Goal: Transaction & Acquisition: Obtain resource

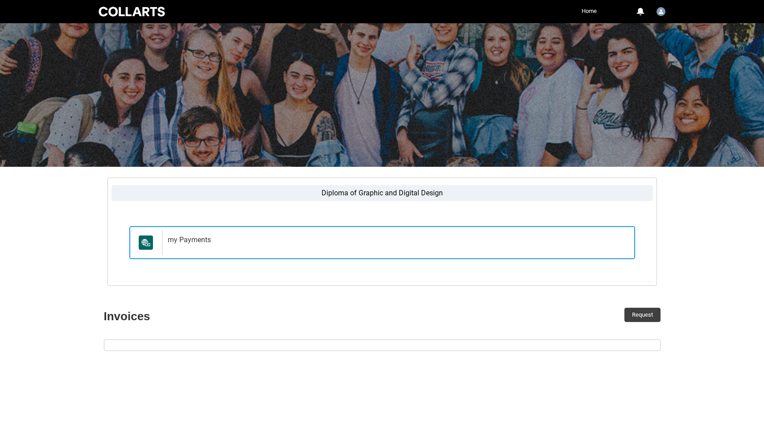
click at [195, 248] on div "my Payments" at bounding box center [396, 242] width 469 height 25
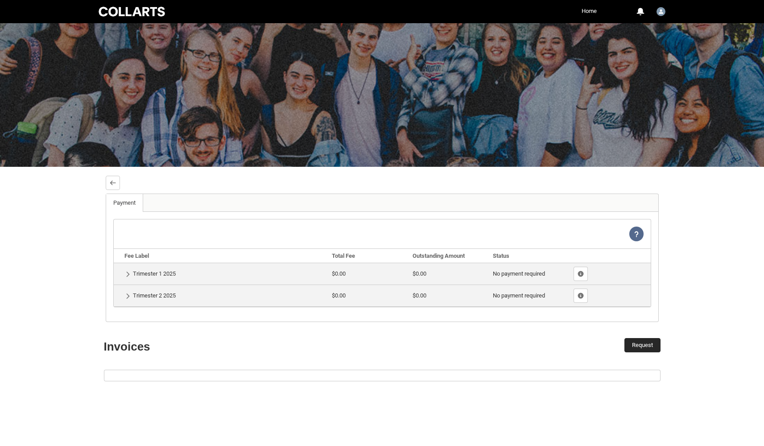
click at [643, 341] on button "Request" at bounding box center [642, 345] width 36 height 14
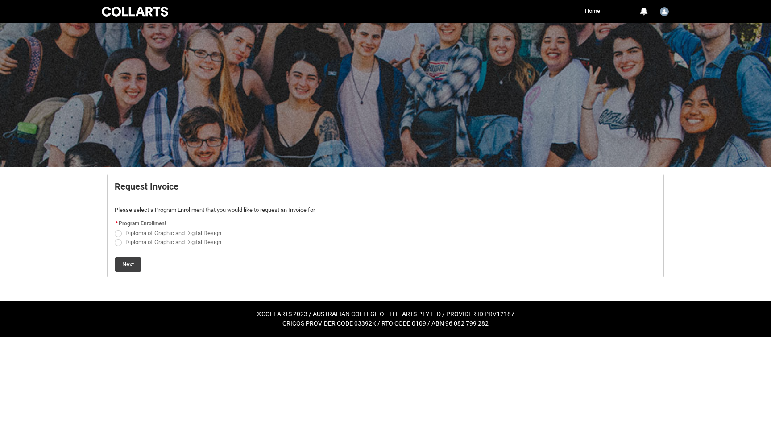
click at [118, 237] on span "Diploma of Graphic and Digital Design" at bounding box center [385, 241] width 541 height 9
click at [118, 236] on span "Request_Student_Invoice flow" at bounding box center [118, 233] width 7 height 7
click at [115, 228] on input "Diploma of Graphic and Digital Design" at bounding box center [114, 228] width 0 height 0
radio input "true"
click at [120, 267] on button "Next" at bounding box center [128, 264] width 27 height 14
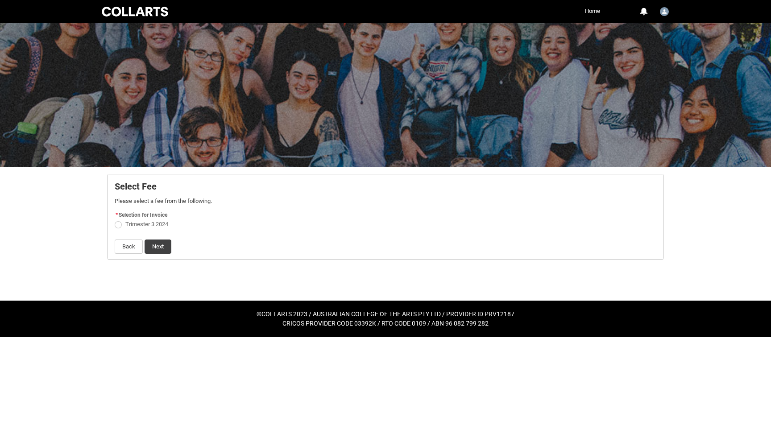
click at [121, 224] on span "Request_Student_Invoice flow" at bounding box center [118, 224] width 7 height 7
click at [115, 220] on input "Trimester 3 2024" at bounding box center [114, 219] width 0 height 0
radio input "true"
click at [155, 248] on button "Next" at bounding box center [157, 246] width 27 height 14
click at [124, 226] on button "Finish" at bounding box center [130, 223] width 30 height 14
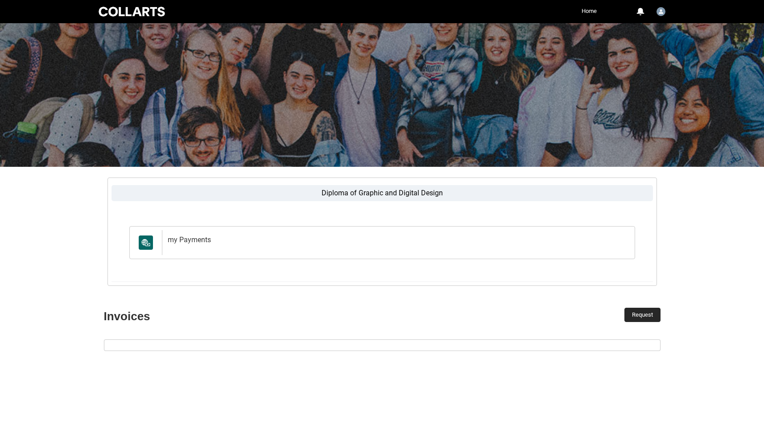
click at [643, 317] on button "Request" at bounding box center [642, 315] width 36 height 14
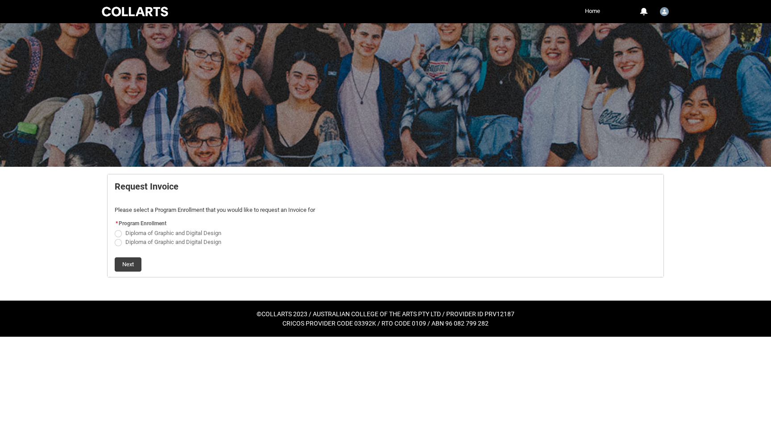
click at [118, 240] on span "Request_Student_Invoice flow" at bounding box center [118, 242] width 7 height 7
click at [115, 237] on input "Diploma of Graphic and Digital Design" at bounding box center [114, 237] width 0 height 0
radio input "true"
click at [123, 266] on button "Next" at bounding box center [128, 264] width 27 height 14
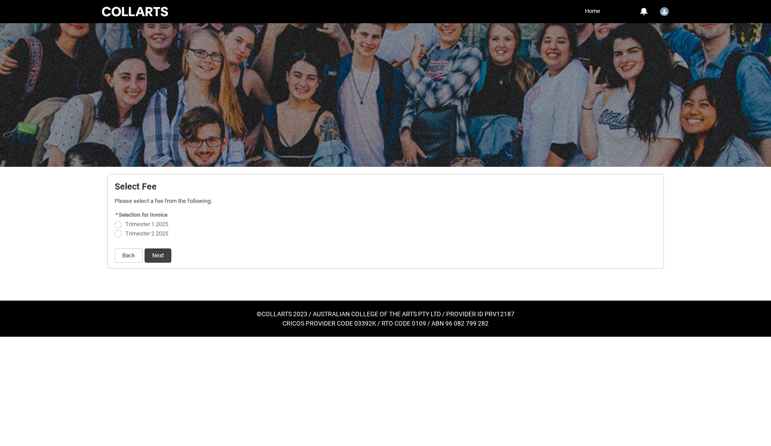
click at [118, 228] on span "Request_Student_Invoice flow" at bounding box center [118, 224] width 7 height 7
click at [115, 220] on input "Trimester 1 2025" at bounding box center [114, 219] width 0 height 0
radio input "true"
click at [118, 235] on span "Request_Student_Invoice flow" at bounding box center [118, 233] width 7 height 7
click at [115, 229] on input "Trimester 2 2025" at bounding box center [114, 228] width 0 height 0
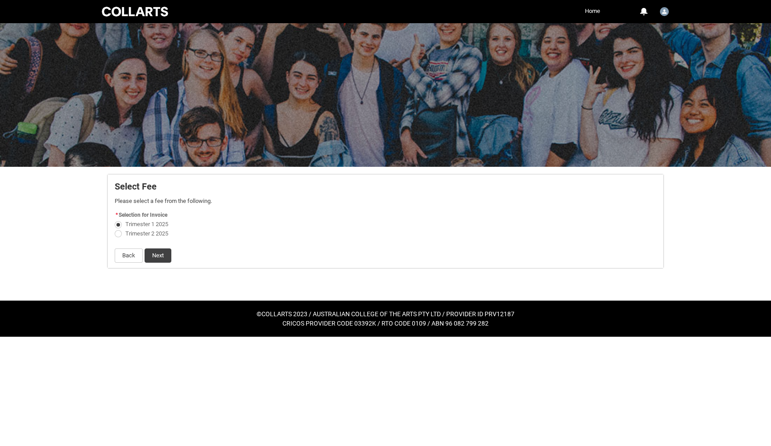
radio input "true"
click at [114, 221] on flowruntime-screen-field "* Selection for Invoice Trimester 1 2025 Trimester 2 2025" at bounding box center [385, 225] width 552 height 33
click at [116, 223] on span "Request_Student_Invoice flow" at bounding box center [118, 224] width 7 height 7
click at [115, 220] on input "Trimester 1 2025" at bounding box center [114, 219] width 0 height 0
radio input "true"
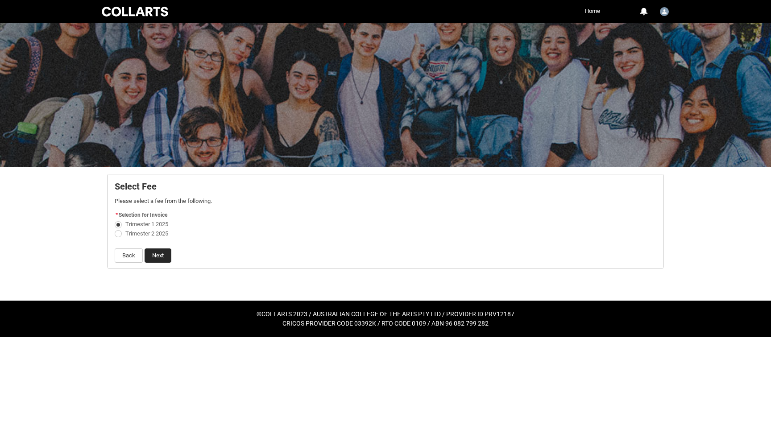
click at [152, 252] on button "Next" at bounding box center [157, 255] width 27 height 14
click at [128, 221] on button "Finish" at bounding box center [130, 223] width 30 height 14
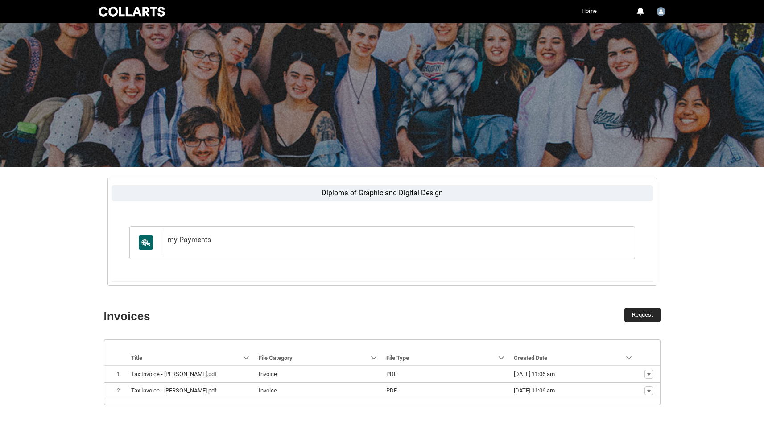
click at [631, 316] on button "Request" at bounding box center [642, 315] width 36 height 14
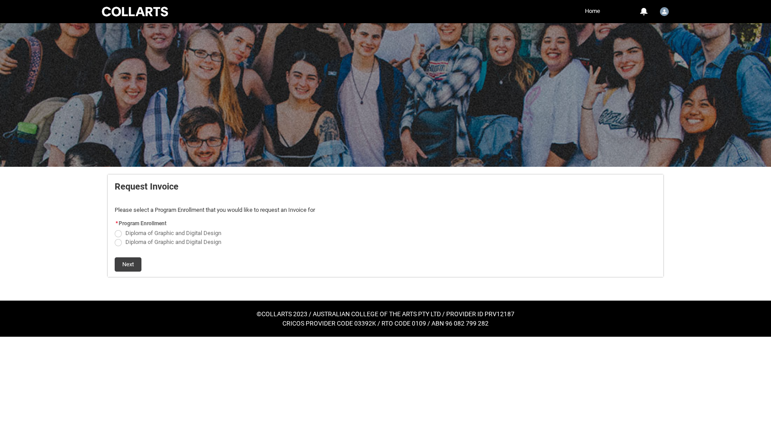
click at [119, 244] on span "Request_Student_Invoice flow" at bounding box center [118, 242] width 7 height 7
click at [115, 237] on input "Diploma of Graphic and Digital Design" at bounding box center [114, 237] width 0 height 0
radio input "true"
click at [130, 269] on button "Next" at bounding box center [128, 264] width 27 height 14
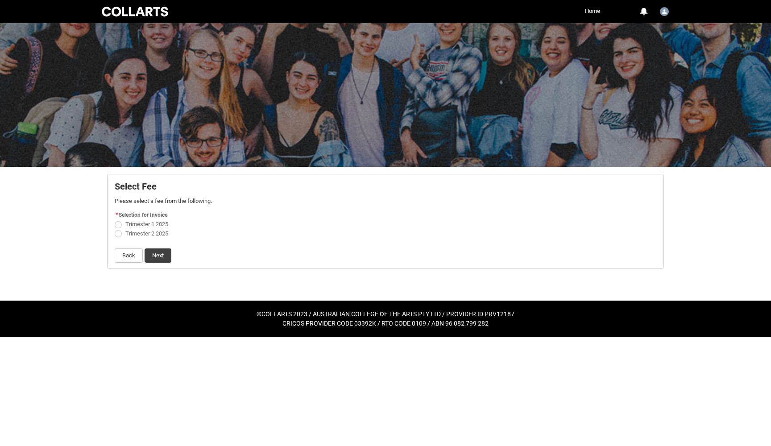
click at [120, 235] on span "Request_Student_Invoice flow" at bounding box center [118, 233] width 7 height 7
click at [115, 229] on input "Trimester 2 2025" at bounding box center [114, 228] width 0 height 0
radio input "true"
click at [150, 256] on button "Next" at bounding box center [157, 255] width 27 height 14
click at [131, 227] on button "Finish" at bounding box center [130, 223] width 30 height 14
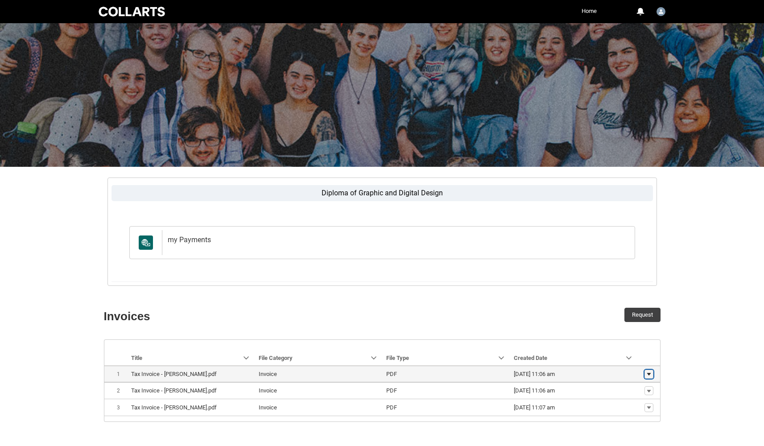
click at [645, 371] on button "Show actions" at bounding box center [648, 374] width 9 height 9
click at [634, 388] on span "Download" at bounding box center [628, 389] width 25 height 8
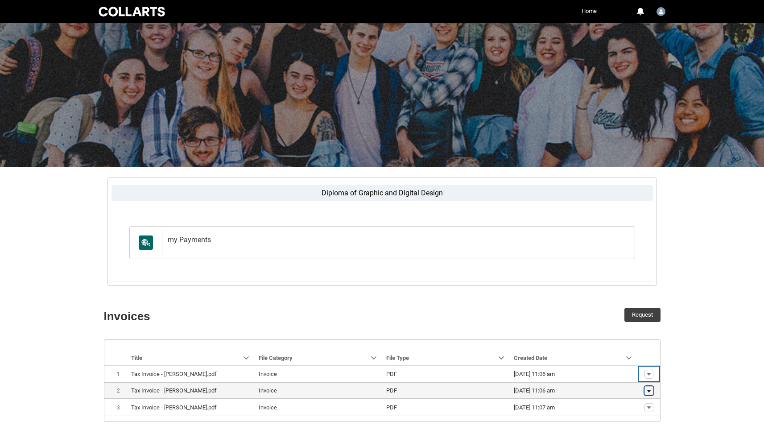
click at [650, 389] on lightning-primitive-icon "button" at bounding box center [648, 391] width 5 height 6
click at [631, 375] on span "Download" at bounding box center [628, 377] width 25 height 8
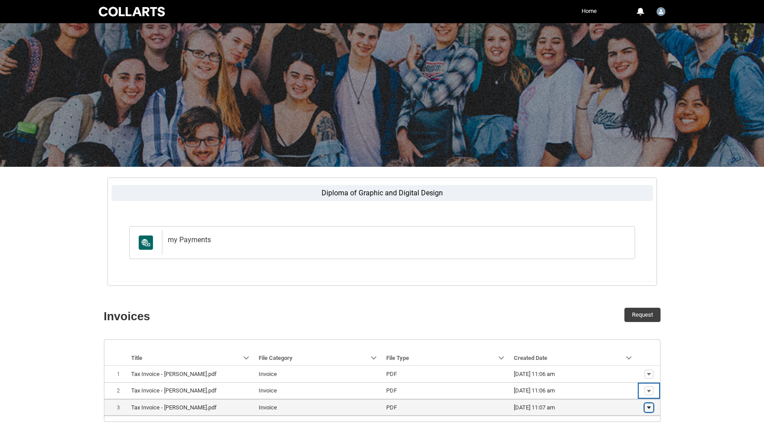
click at [646, 404] on lightning-primitive-icon "button" at bounding box center [648, 407] width 5 height 6
click at [635, 398] on link "Download" at bounding box center [631, 393] width 42 height 15
